Goal: Transaction & Acquisition: Purchase product/service

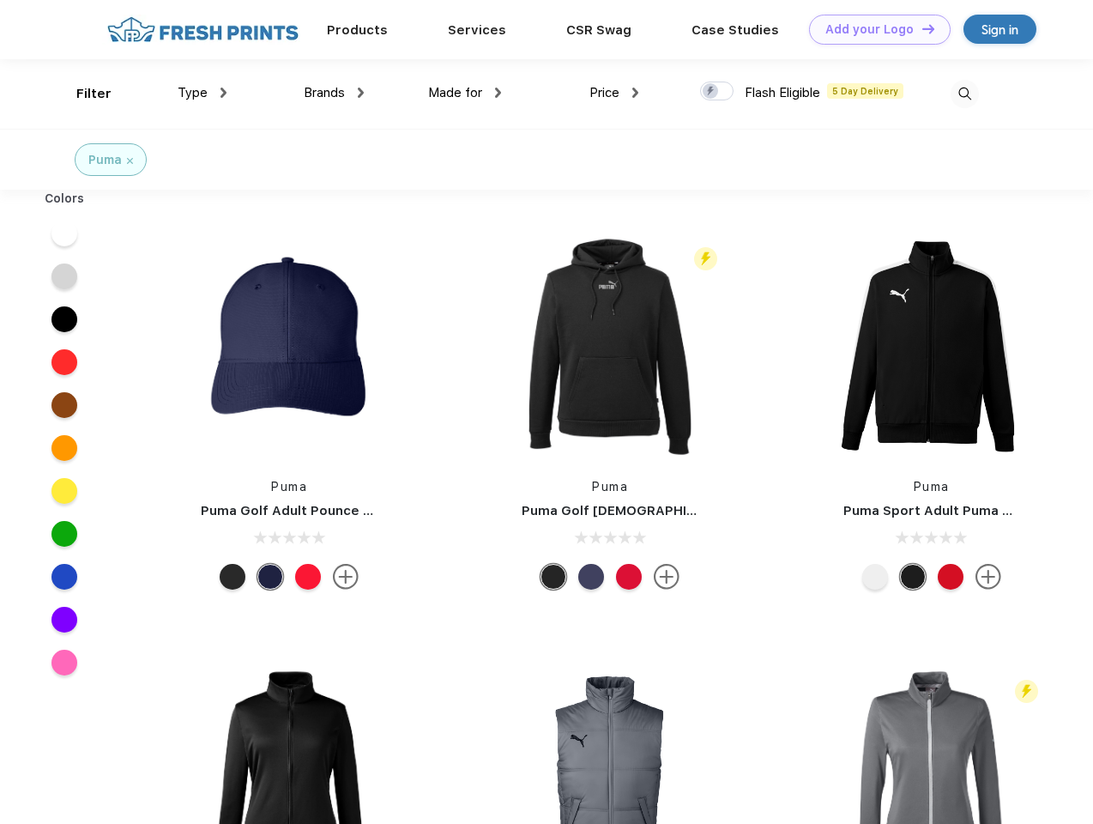
click at [874, 29] on link "Add your Logo Design Tool" at bounding box center [880, 30] width 142 height 30
click at [0, 0] on div "Design Tool" at bounding box center [0, 0] width 0 height 0
click at [921, 28] on link "Add your Logo Design Tool" at bounding box center [880, 30] width 142 height 30
click at [82, 94] on div "Filter" at bounding box center [93, 94] width 35 height 20
click at [203, 93] on span "Type" at bounding box center [193, 92] width 30 height 15
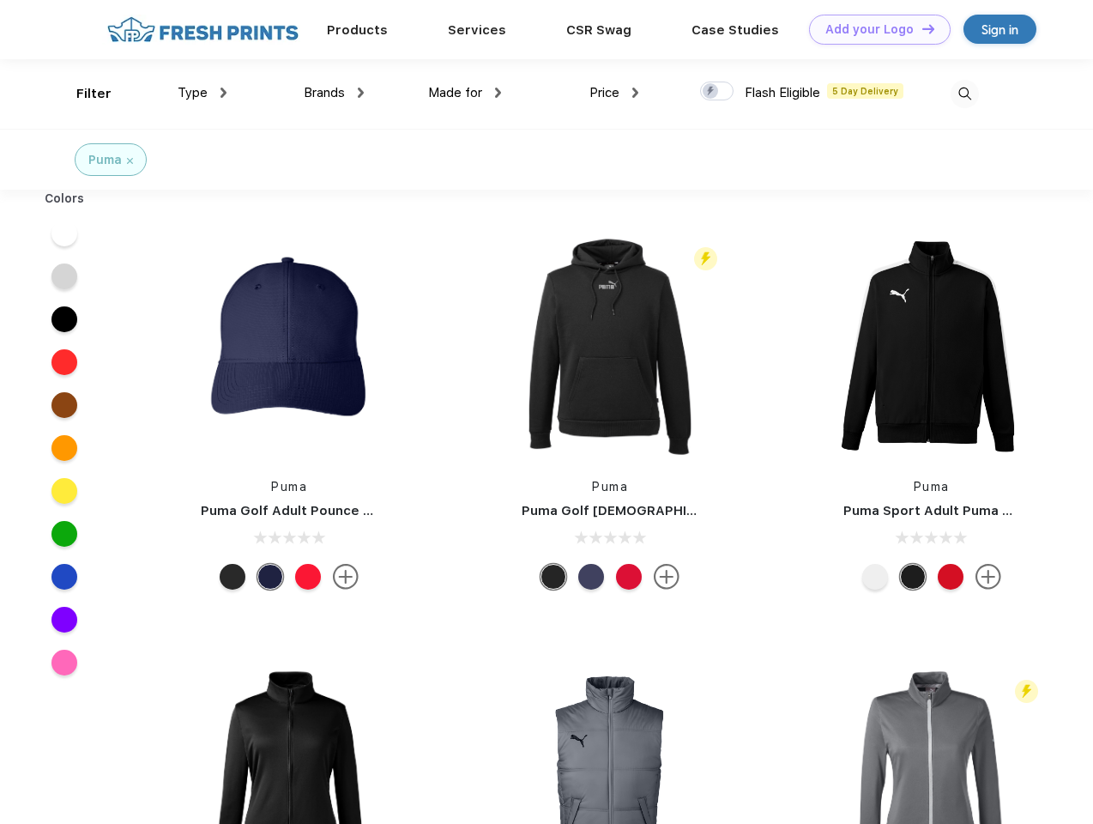
click at [334, 93] on span "Brands" at bounding box center [324, 92] width 41 height 15
click at [465, 93] on span "Made for" at bounding box center [455, 92] width 54 height 15
click at [614, 93] on span "Price" at bounding box center [605, 92] width 30 height 15
click at [717, 92] on div at bounding box center [716, 91] width 33 height 19
click at [711, 92] on input "checkbox" at bounding box center [705, 86] width 11 height 11
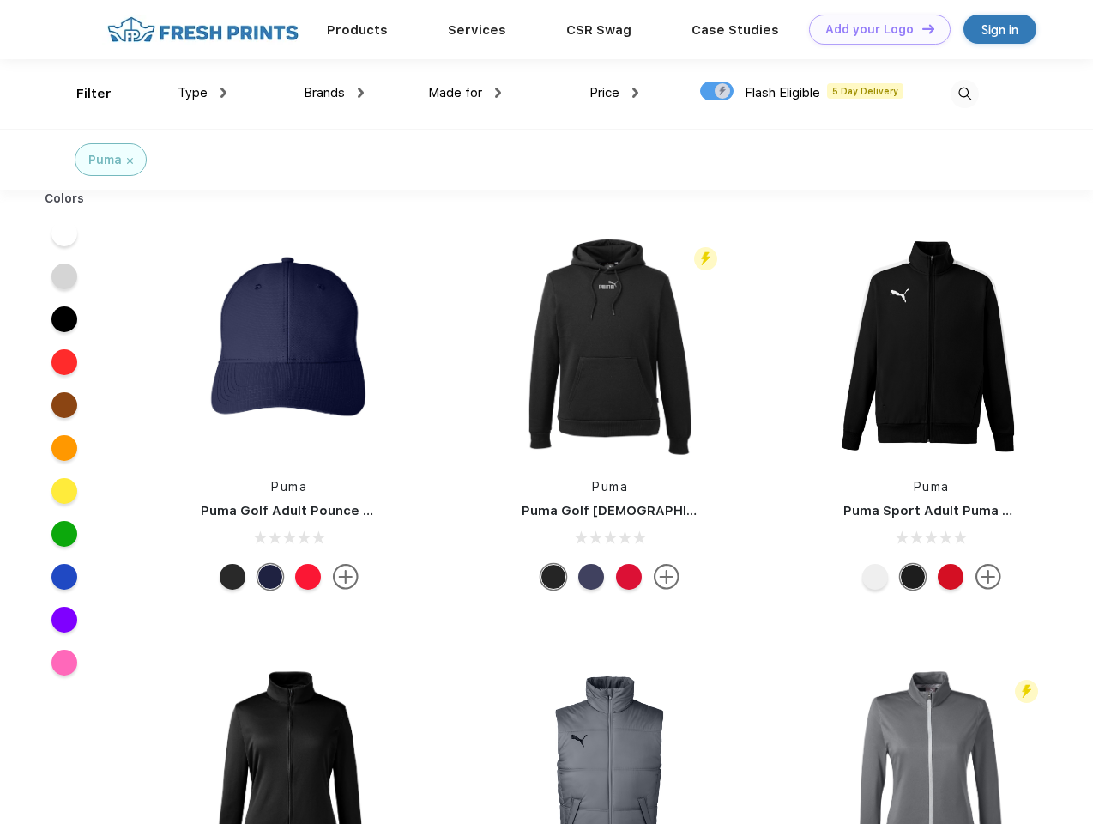
click at [964, 94] on img at bounding box center [965, 94] width 28 height 28
